Goal: Transaction & Acquisition: Subscribe to service/newsletter

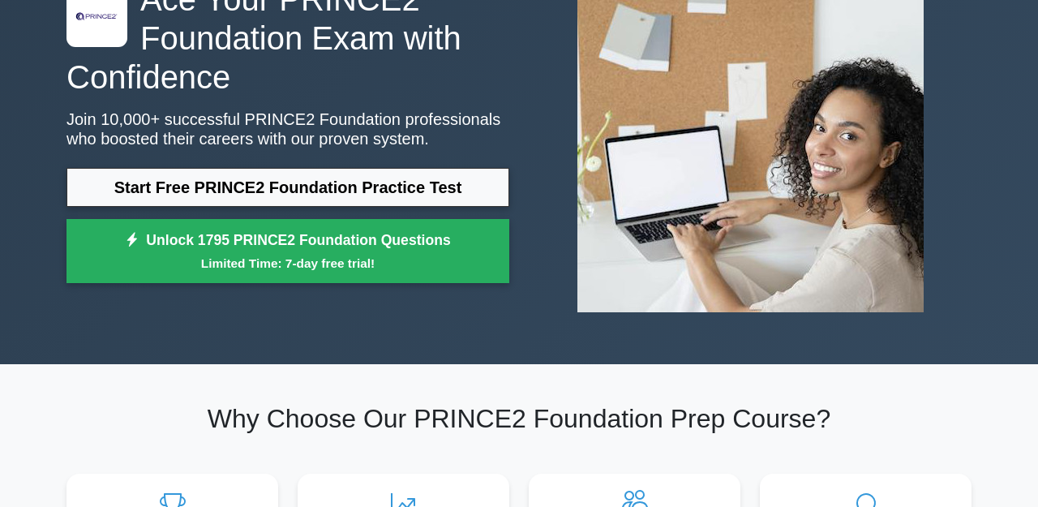
scroll to position [157, 0]
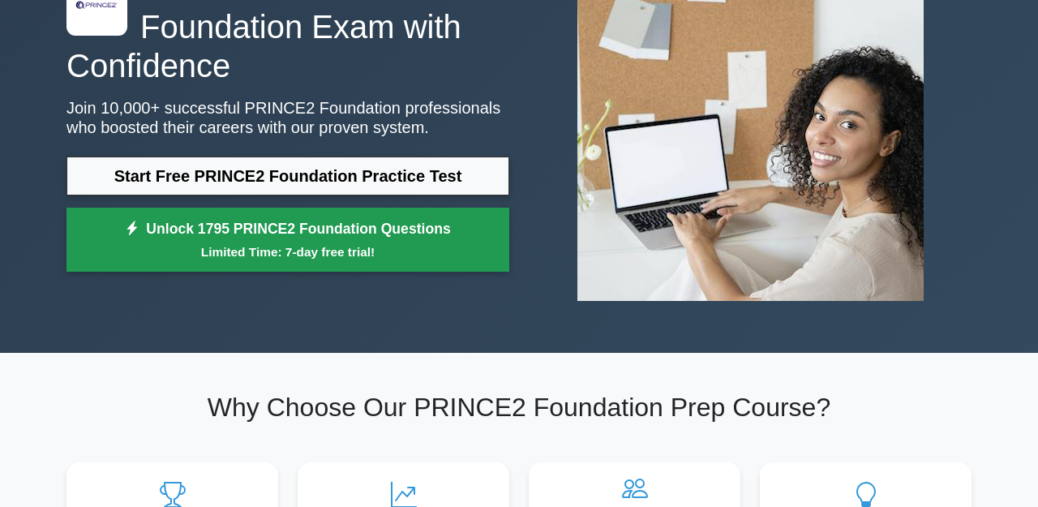
click at [277, 249] on small "Limited Time: 7-day free trial!" at bounding box center [288, 252] width 402 height 19
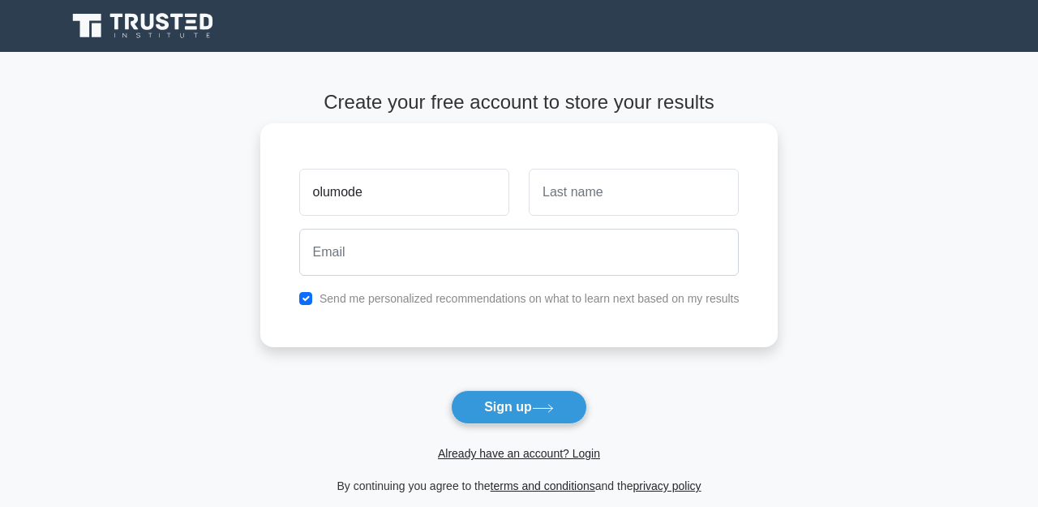
click at [350, 197] on input "olumode" at bounding box center [404, 192] width 210 height 47
click at [318, 196] on input "olumide" at bounding box center [404, 192] width 210 height 47
type input "Olumide"
click at [561, 196] on input "text" at bounding box center [634, 192] width 210 height 47
type input "Amogunla"
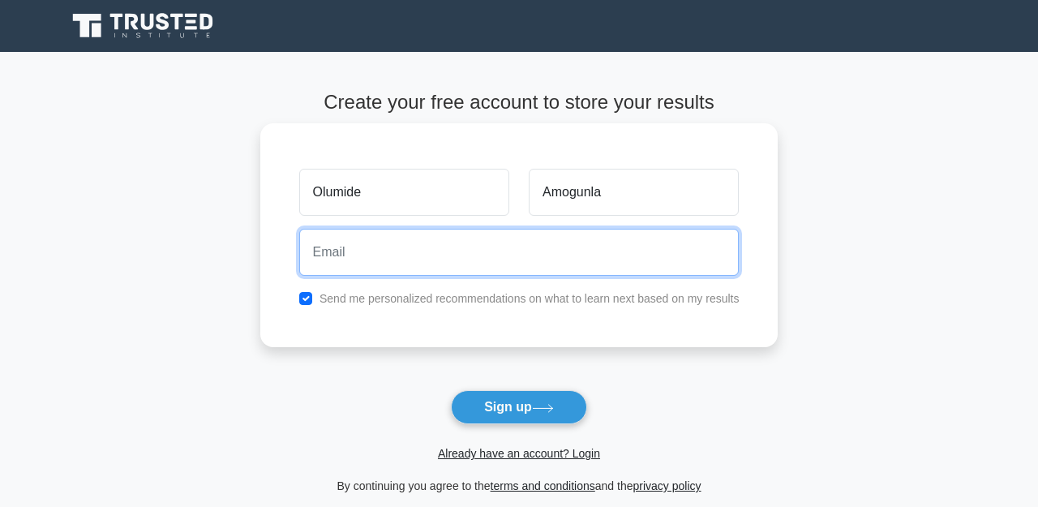
click at [469, 247] on input "email" at bounding box center [519, 252] width 440 height 47
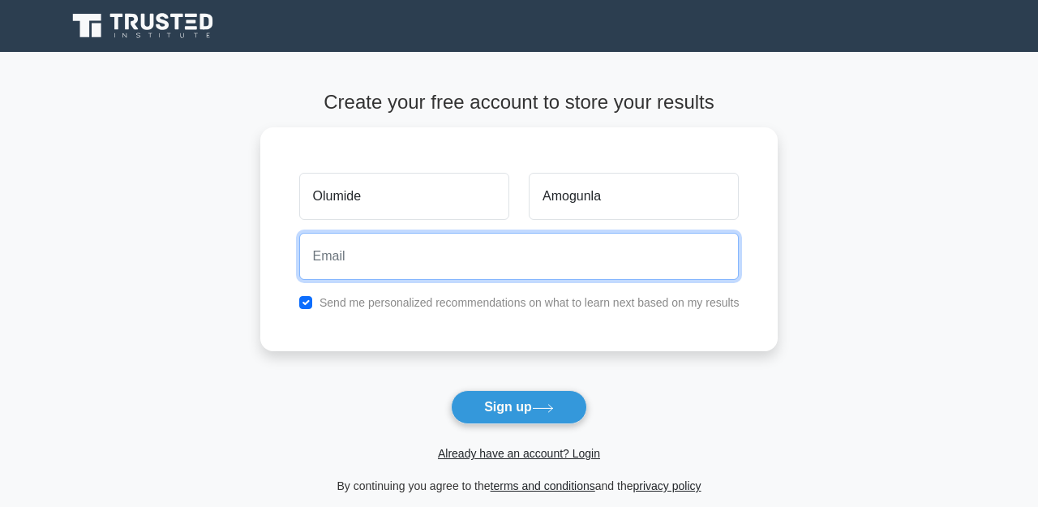
type input "officialoluamogunla@gmail.com"
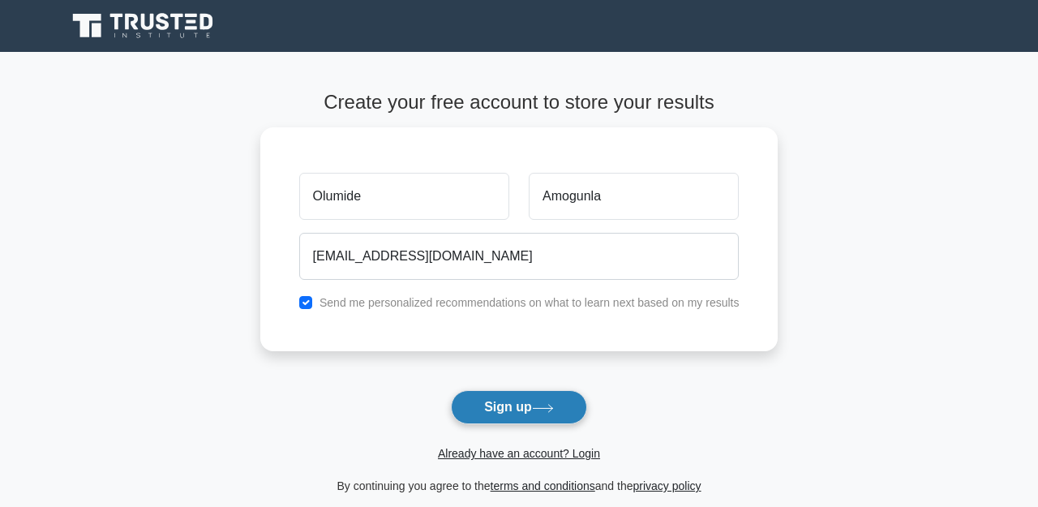
click at [527, 405] on button "Sign up" at bounding box center [519, 407] width 136 height 34
